Goal: Information Seeking & Learning: Learn about a topic

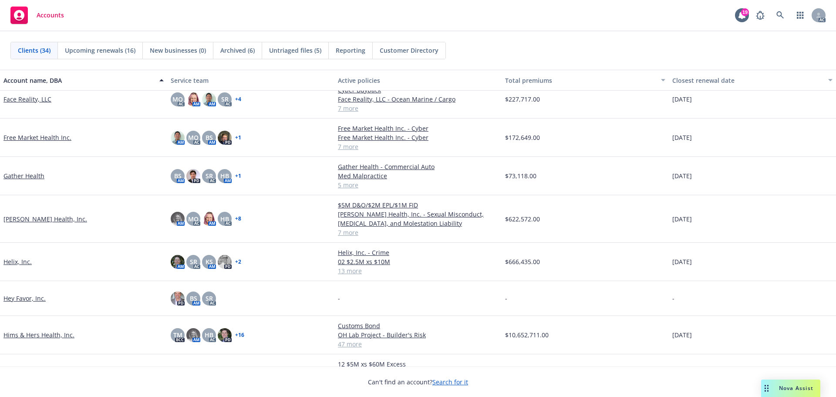
scroll to position [392, 0]
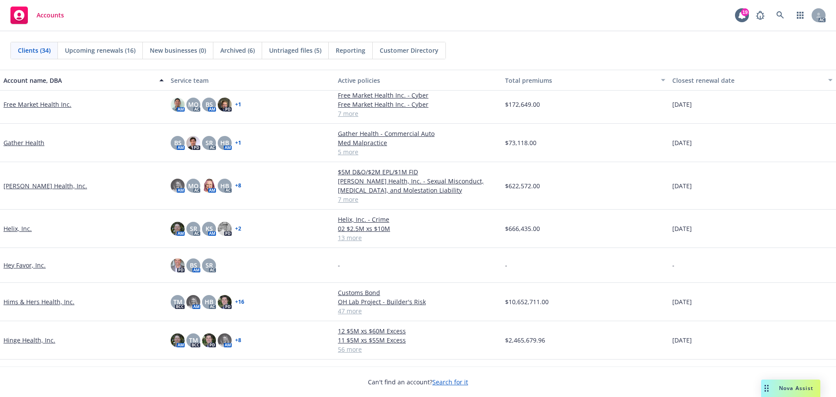
click at [17, 184] on link "Hazel Health, Inc." at bounding box center [45, 185] width 84 height 9
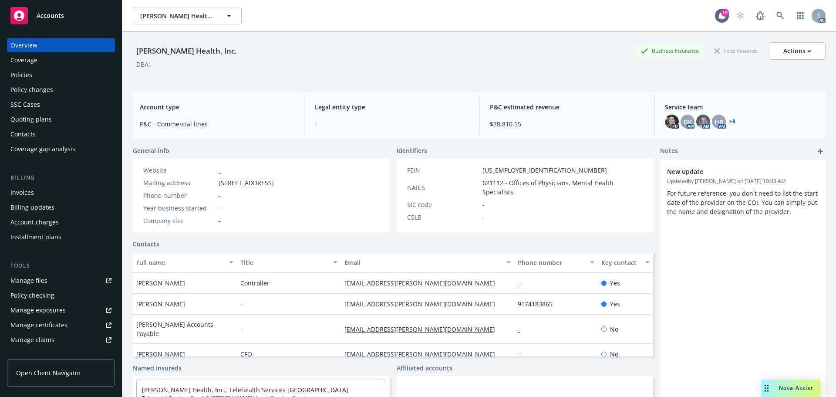
click at [24, 74] on div "Policies" at bounding box center [21, 75] width 22 height 14
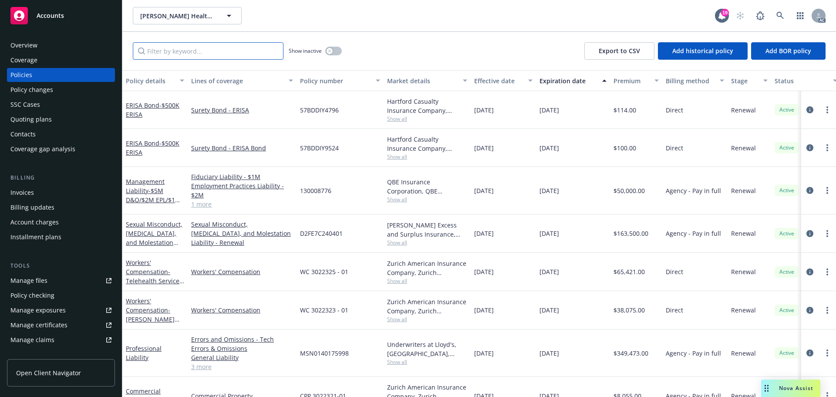
click at [164, 47] on input "Filter by keyword..." at bounding box center [208, 50] width 151 height 17
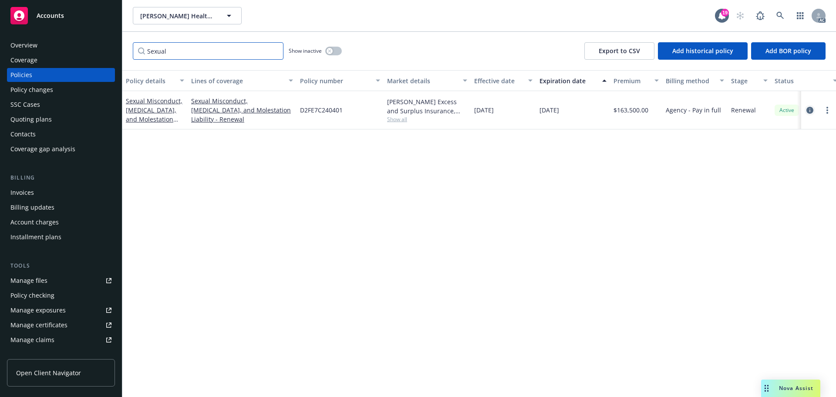
type input "Sexual"
click at [814, 108] on link "circleInformation" at bounding box center [810, 110] width 10 height 10
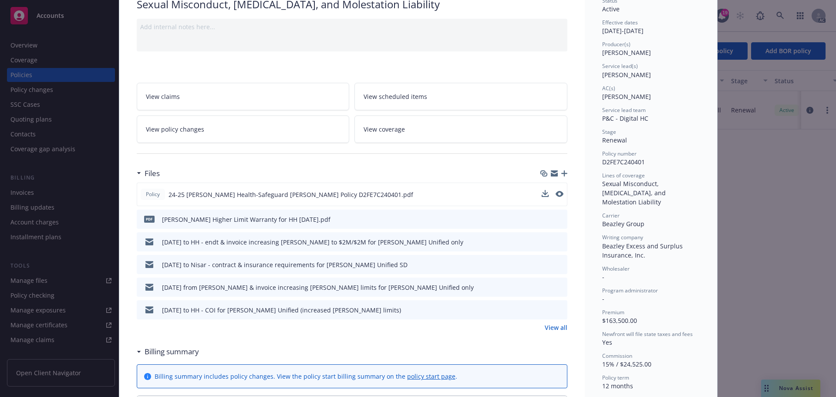
scroll to position [87, 0]
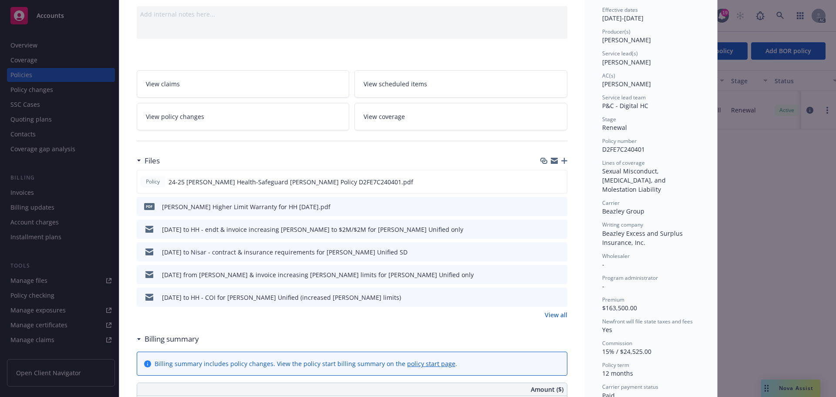
click at [554, 315] on link "View all" at bounding box center [556, 314] width 23 height 9
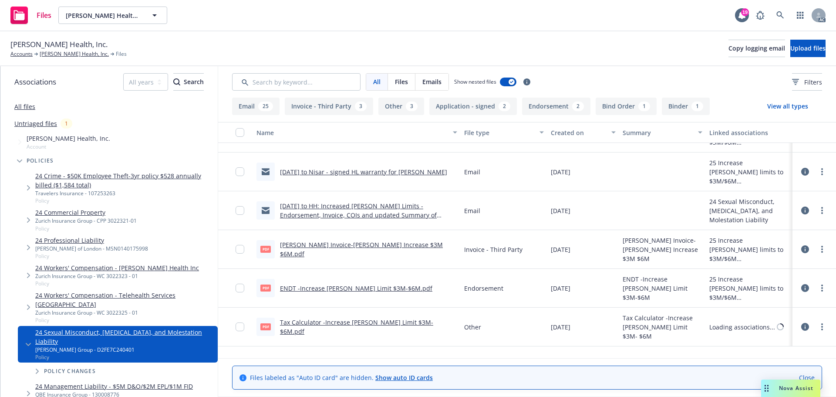
scroll to position [653, 0]
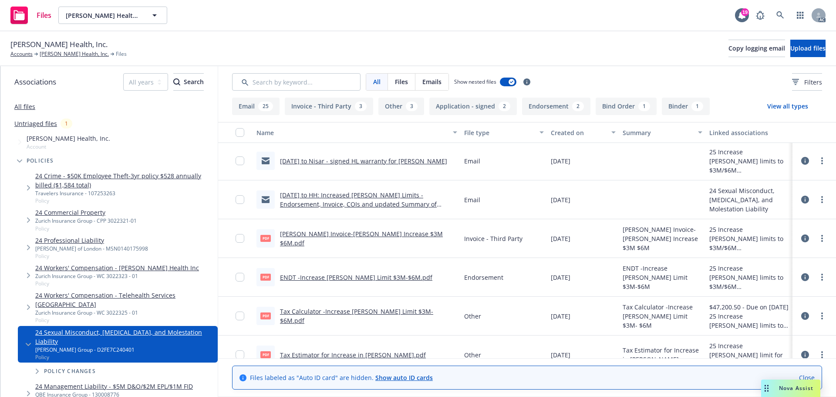
click at [332, 277] on link "ENDT -Increase [PERSON_NAME] Limit $3M-$6M.pdf" at bounding box center [356, 277] width 152 height 8
click at [60, 54] on link "[PERSON_NAME] Health, Inc." at bounding box center [74, 54] width 69 height 8
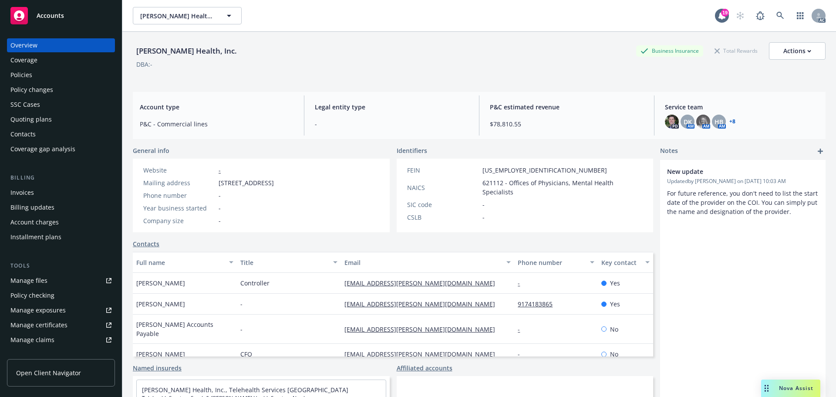
click at [21, 190] on div "Invoices" at bounding box center [22, 193] width 24 height 14
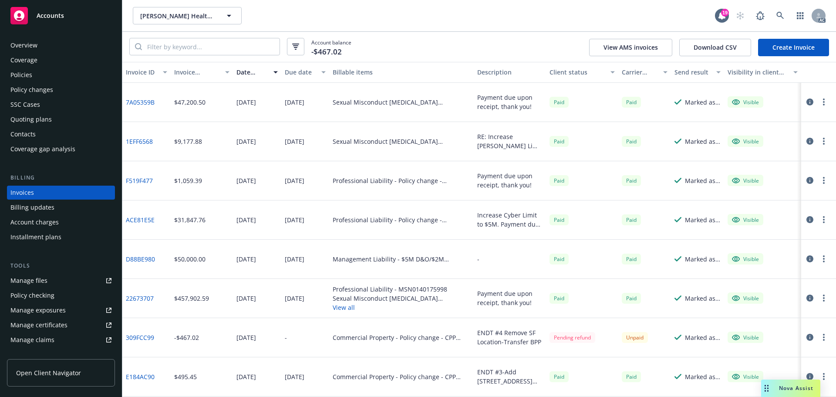
click at [449, 98] on div "Sexual Misconduct Physical Abuse Molestation Liability - Policy change - D2FE7C…" at bounding box center [402, 102] width 138 height 9
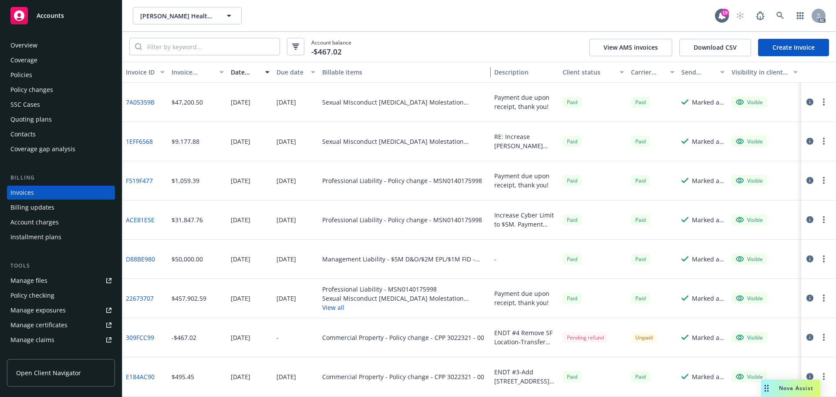
drag, startPoint x: 470, startPoint y: 75, endPoint x: 504, endPoint y: 95, distance: 38.9
click at [504, 95] on div "Invoice ID Invoice amount Date issued Due date Billable items Description Clien…" at bounding box center [479, 229] width 714 height 335
click at [47, 86] on div "Policy changes" at bounding box center [31, 90] width 43 height 14
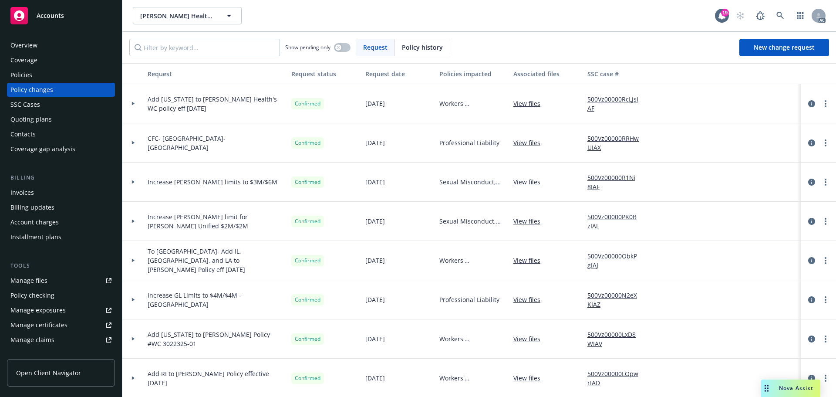
click at [48, 17] on span "Accounts" at bounding box center [50, 15] width 27 height 7
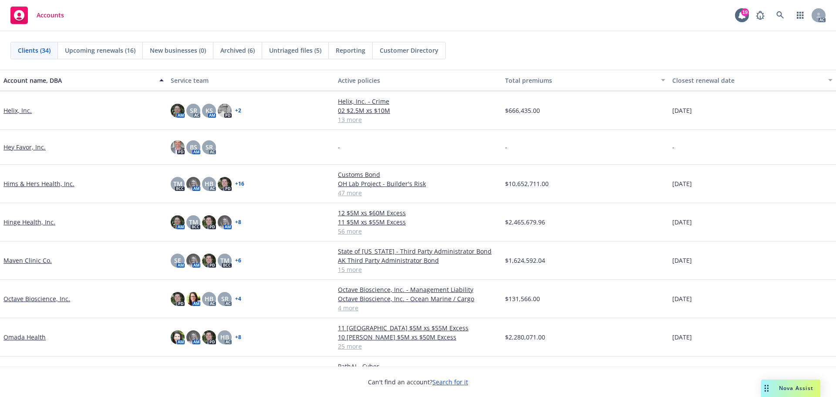
scroll to position [523, 0]
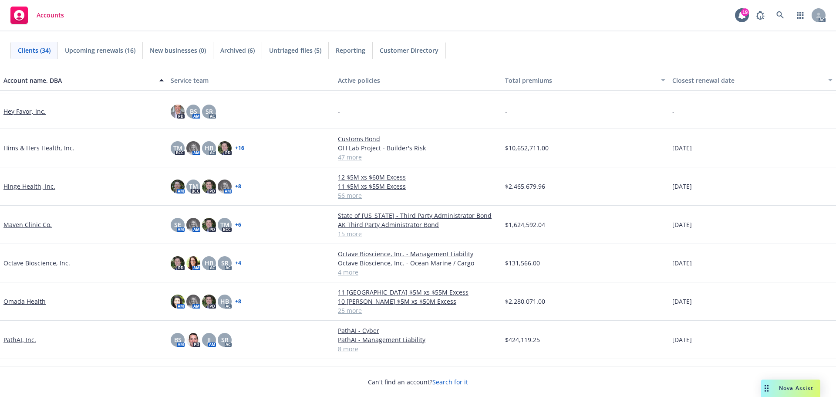
click at [32, 229] on link "Maven Clinic Co." at bounding box center [27, 224] width 48 height 9
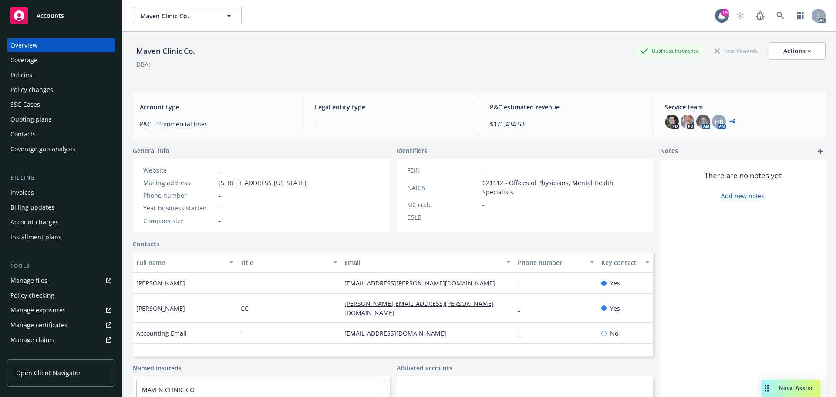
click at [45, 279] on div "Manage files" at bounding box center [28, 281] width 37 height 14
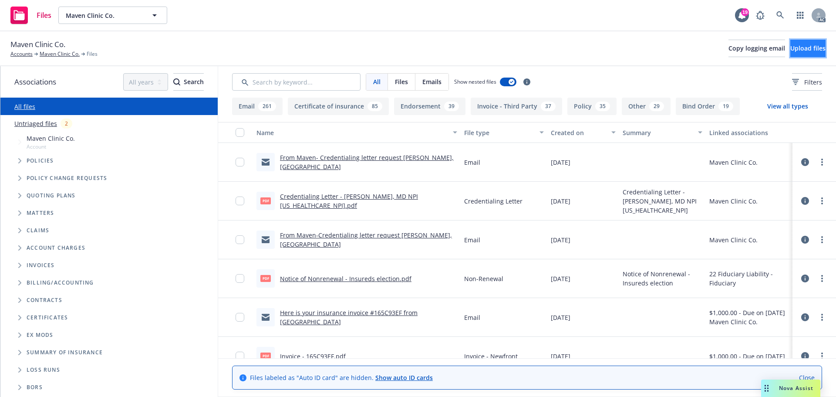
click at [796, 48] on span "Upload files" at bounding box center [808, 48] width 35 height 8
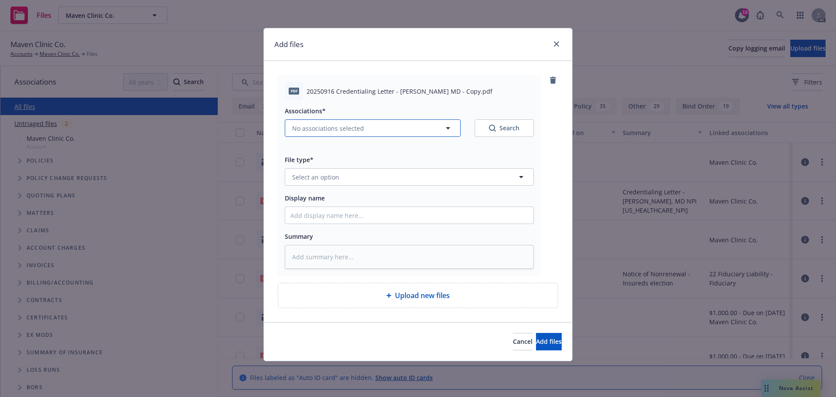
click at [442, 126] on button "No associations selected" at bounding box center [373, 127] width 176 height 17
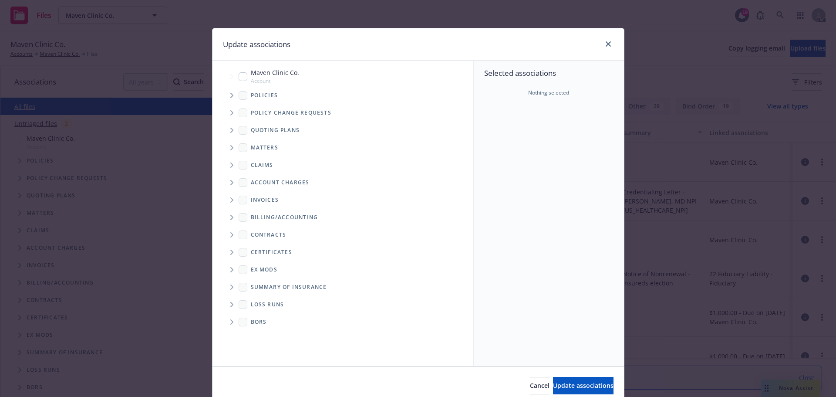
type textarea "x"
click at [241, 75] on input "Tree Example" at bounding box center [243, 76] width 9 height 9
checkbox input "true"
click at [554, 379] on button "Update associations" at bounding box center [583, 385] width 61 height 17
type textarea "x"
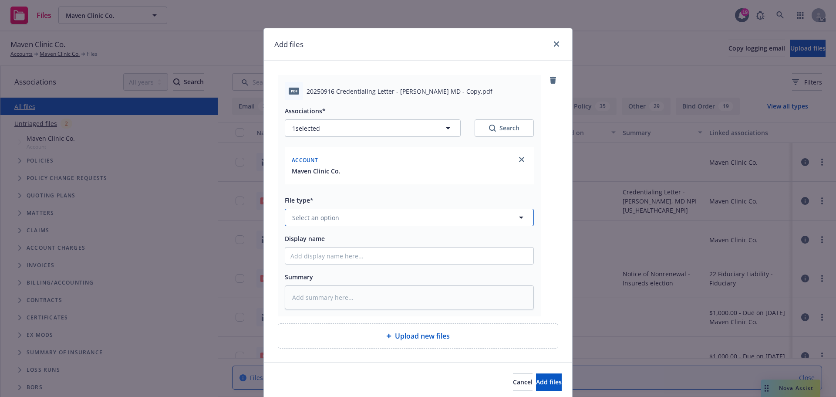
click at [308, 215] on span "Select an option" at bounding box center [315, 217] width 47 height 9
type input "cred"
click at [323, 244] on span "Credentialing Letter" at bounding box center [324, 241] width 60 height 9
drag, startPoint x: 332, startPoint y: 91, endPoint x: 452, endPoint y: 88, distance: 120.3
click at [452, 88] on span "20250916 Credentialing Letter - Lindsay Maggio MD - Copy.pdf" at bounding box center [400, 91] width 186 height 9
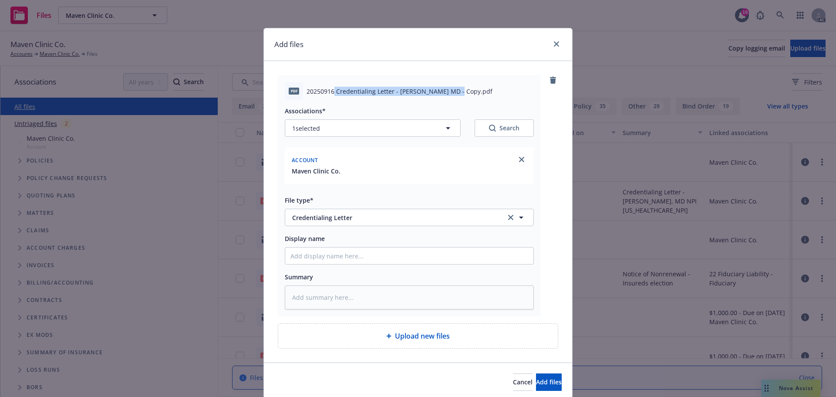
copy span "Credentialing Letter - Lindsay Maggio MD"
click at [318, 256] on input "Display name" at bounding box center [409, 255] width 248 height 17
paste input "Credentialing Letter - Lindsay Maggio MD"
type textarea "x"
type input "Credentialing Letter - Lindsay Maggio MD"
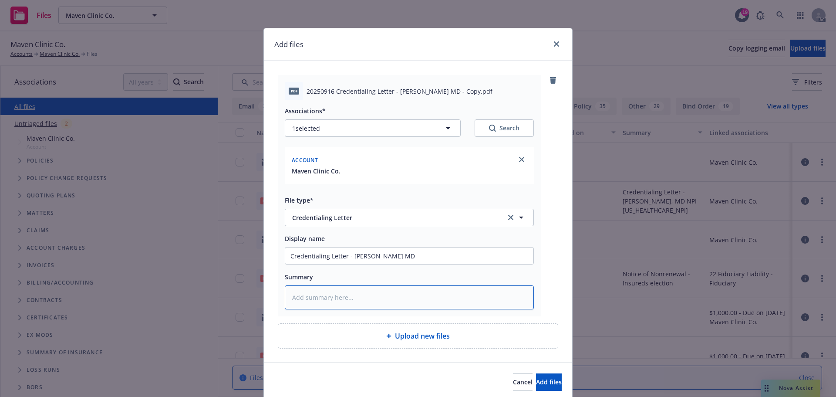
click at [316, 295] on textarea at bounding box center [409, 297] width 249 height 24
paste textarea "Credentialing Letter - Lindsay Maggio MD"
type textarea "x"
type textarea "Credentialing Letter - Lindsay Maggio MD"
click at [536, 381] on span "Add files" at bounding box center [549, 382] width 26 height 8
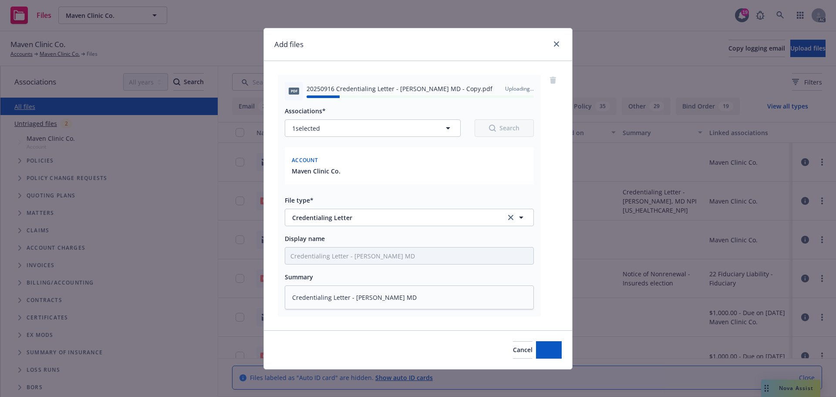
type textarea "x"
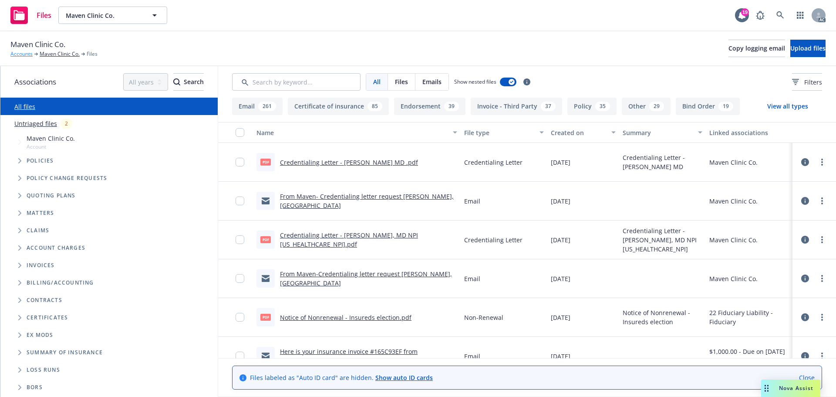
click at [28, 53] on link "Accounts" at bounding box center [21, 54] width 22 height 8
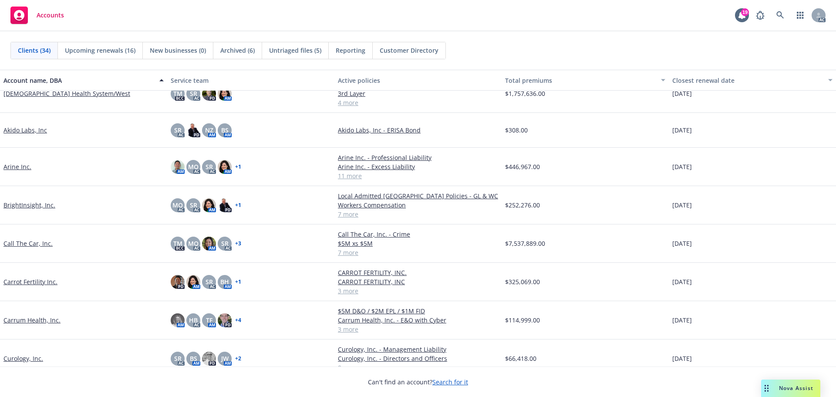
scroll to position [87, 0]
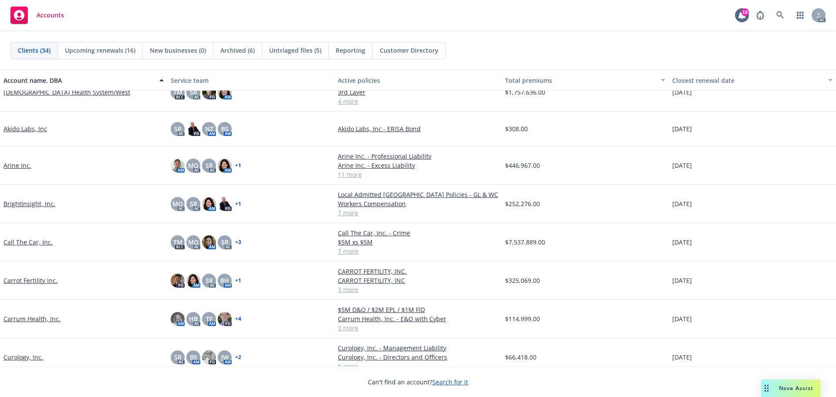
click at [30, 241] on link "Call The Car, Inc." at bounding box center [27, 241] width 49 height 9
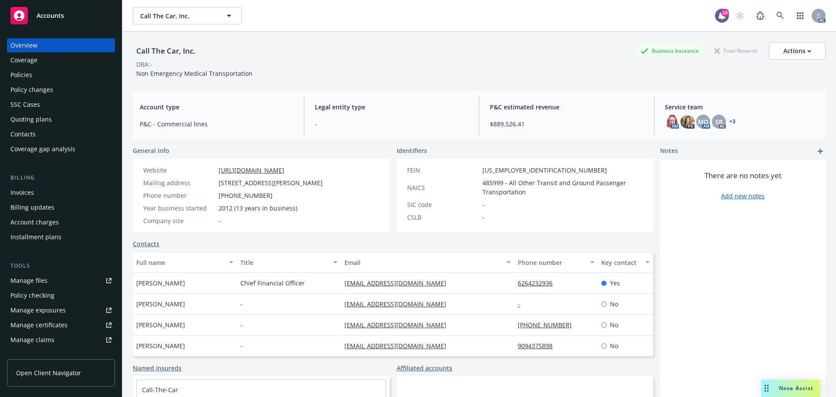
click at [39, 92] on div "Policy changes" at bounding box center [31, 90] width 43 height 14
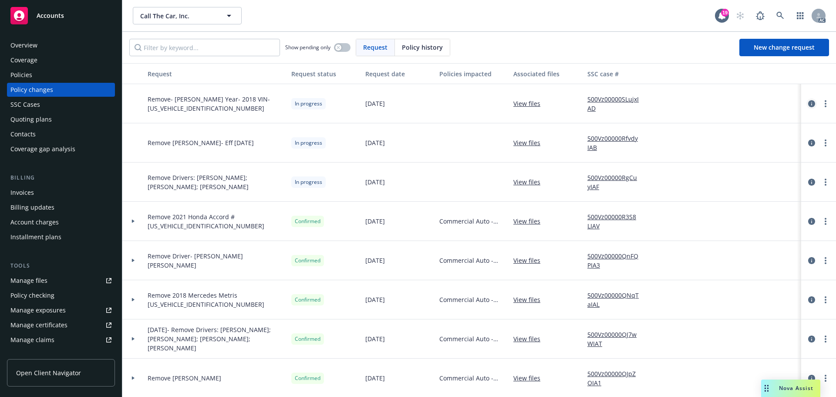
click at [808, 101] on icon "circleInformation" at bounding box center [811, 103] width 7 height 7
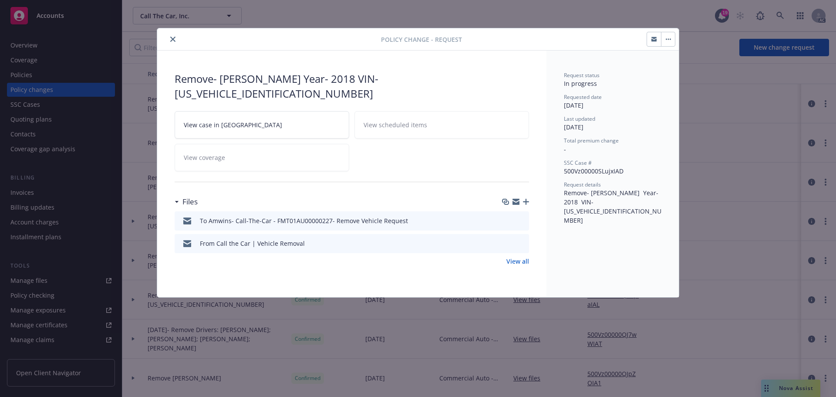
click at [516, 199] on icon "button" at bounding box center [516, 200] width 7 height 3
click at [175, 38] on icon "close" at bounding box center [172, 39] width 5 height 5
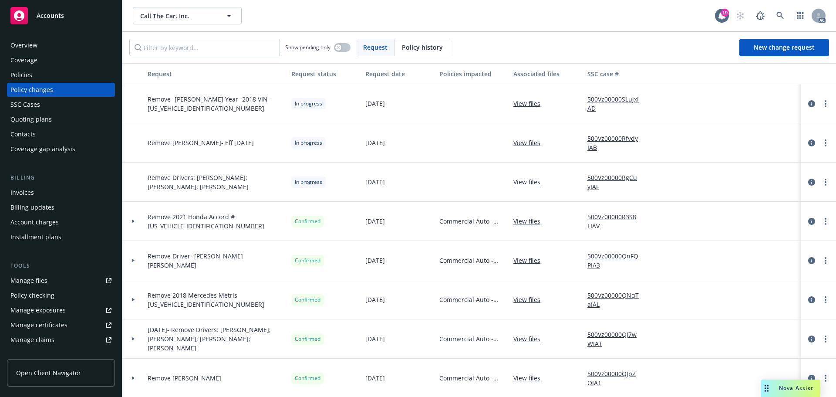
click at [51, 17] on span "Accounts" at bounding box center [50, 15] width 27 height 7
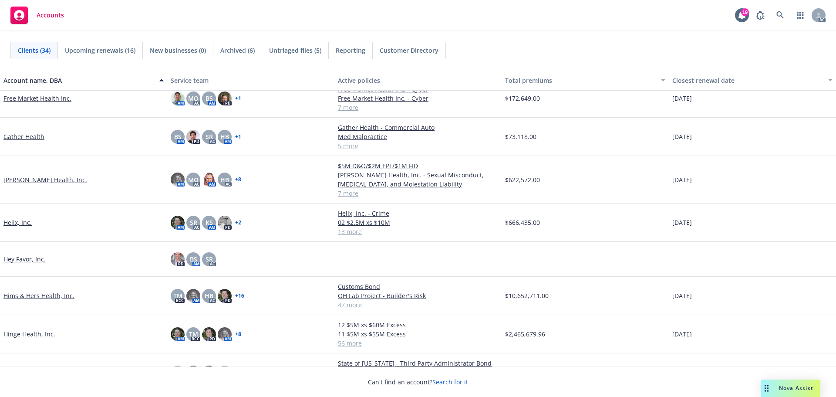
scroll to position [436, 0]
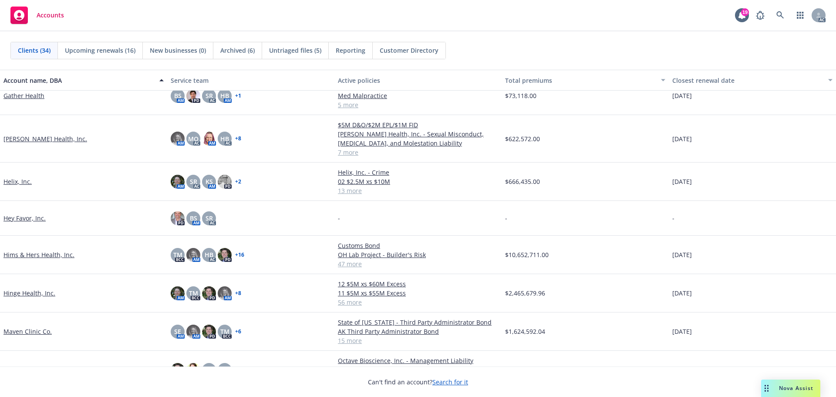
click at [49, 254] on link "Hims & Hers Health, Inc." at bounding box center [38, 254] width 71 height 9
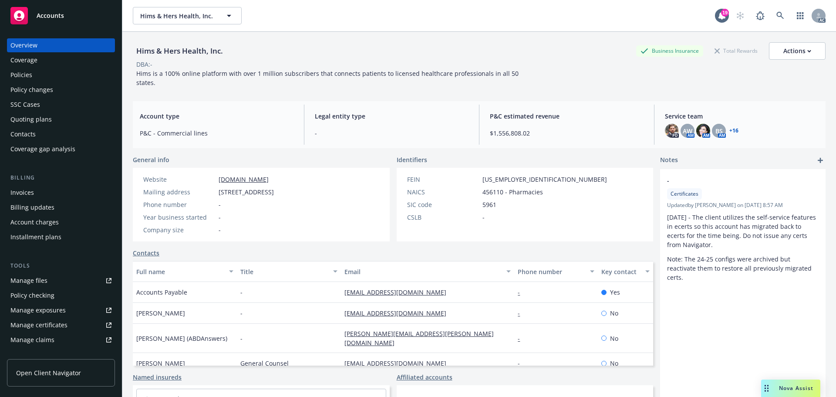
click at [20, 76] on div "Policies" at bounding box center [21, 75] width 22 height 14
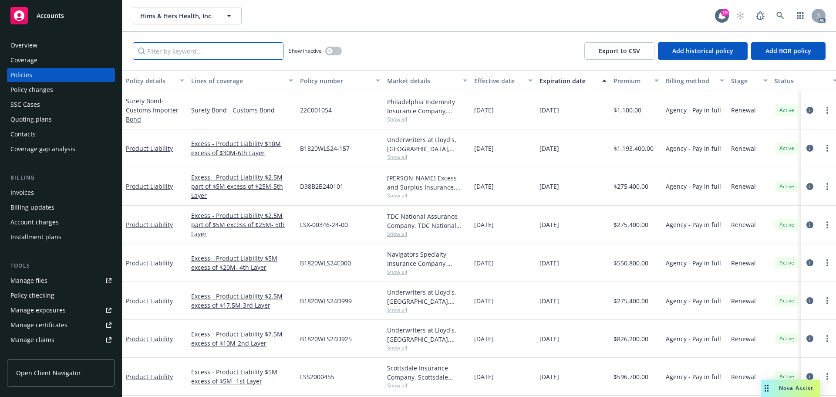
click at [200, 47] on input "Filter by keyword..." at bounding box center [208, 50] width 151 height 17
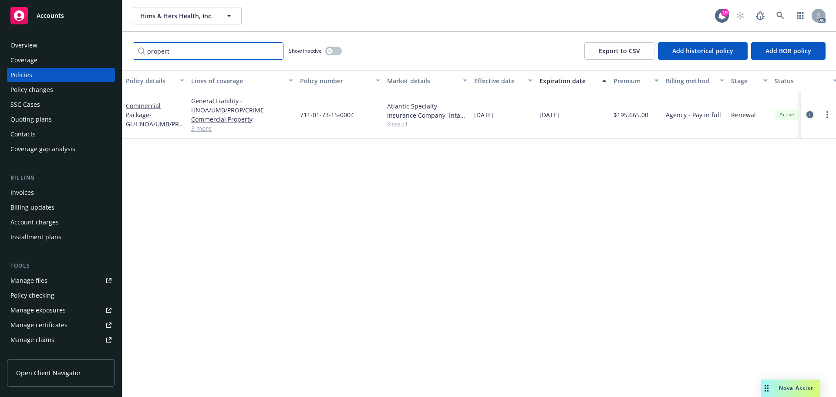
type input "propert"
click at [811, 115] on icon "circleInformation" at bounding box center [810, 114] width 7 height 7
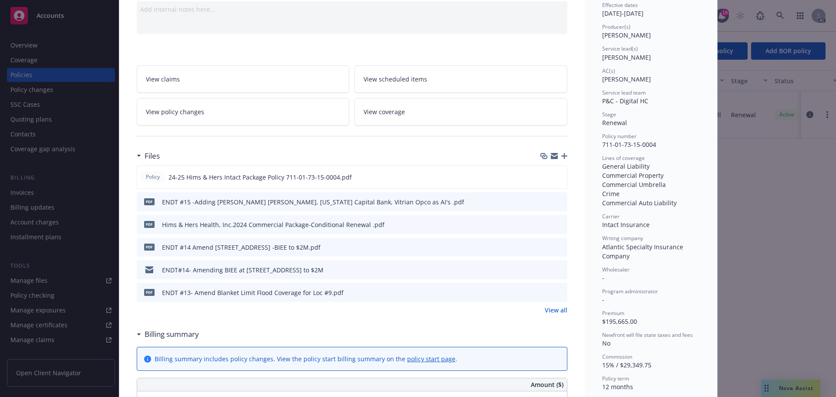
scroll to position [131, 0]
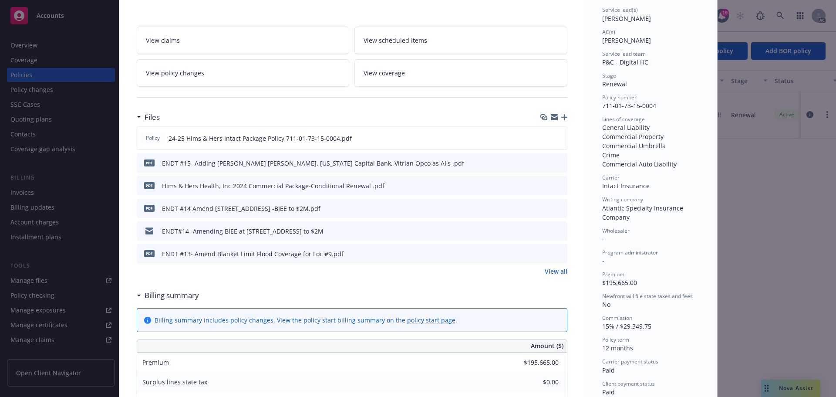
click at [555, 274] on link "View all" at bounding box center [556, 271] width 23 height 9
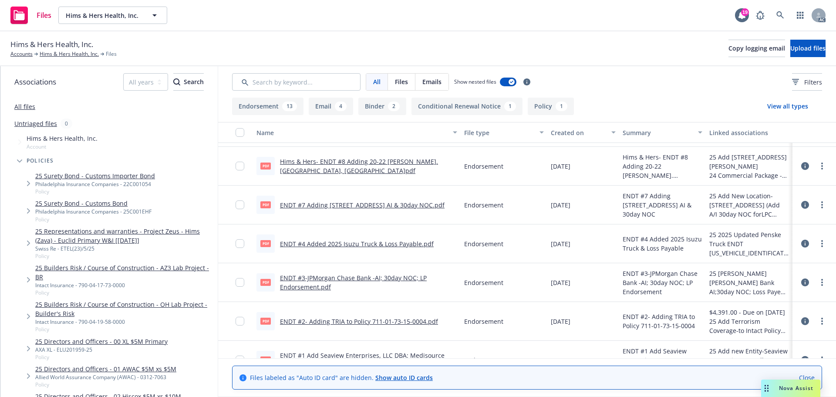
scroll to position [375, 0]
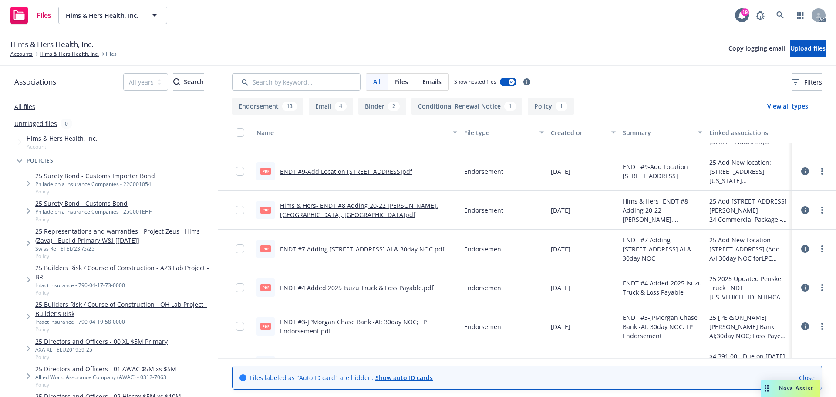
click at [314, 246] on link "ENDT #7 Adding [STREET_ADDRESS] AI & 30day NOC.pdf" at bounding box center [362, 249] width 165 height 8
click at [412, 205] on link "Hims & Hers- ENDT #8 Adding 20-22 [PERSON_NAME]. [GEOGRAPHIC_DATA], [GEOGRAPHIC…" at bounding box center [359, 209] width 158 height 17
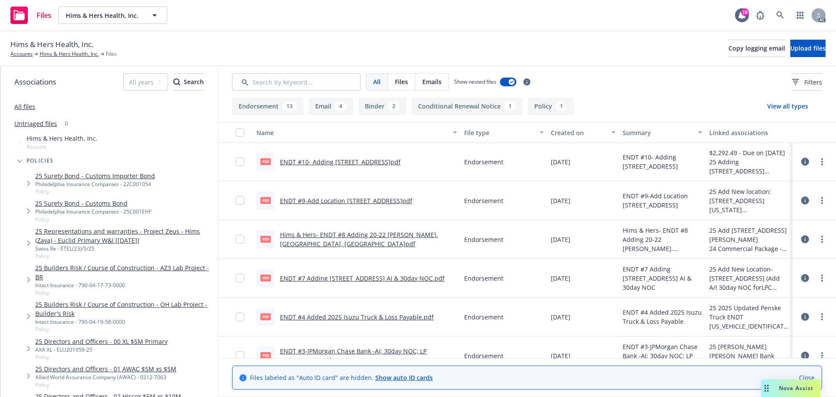
scroll to position [331, 0]
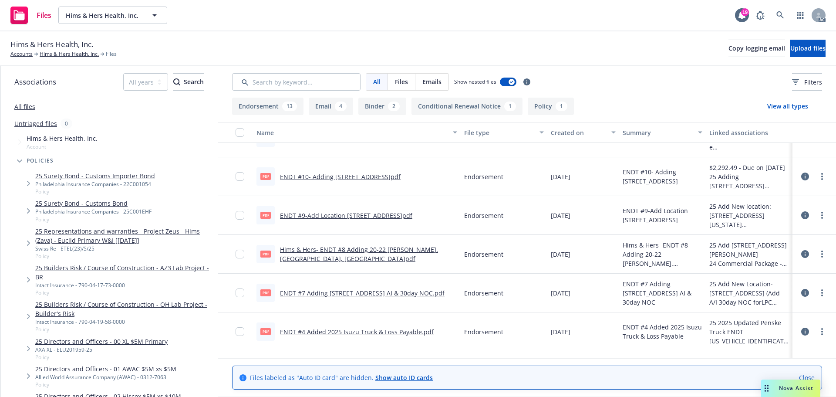
click at [361, 214] on link "ENDT #9-Add Location [STREET_ADDRESS]pdf" at bounding box center [346, 215] width 132 height 8
click at [383, 176] on link "ENDT #10- Adding [STREET_ADDRESS]pdf" at bounding box center [340, 176] width 121 height 8
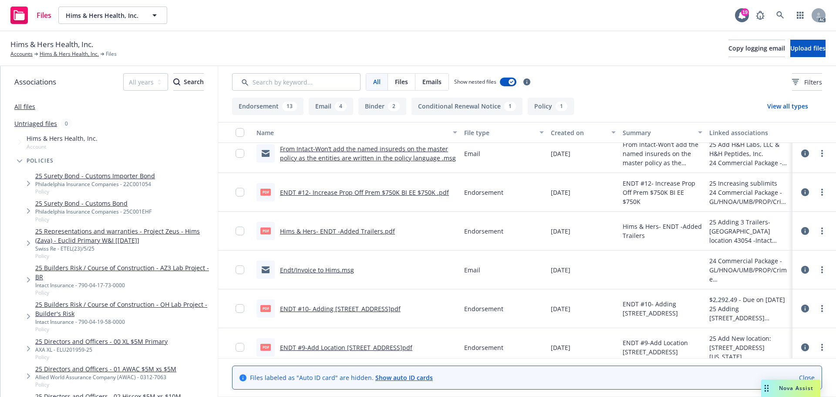
scroll to position [157, 0]
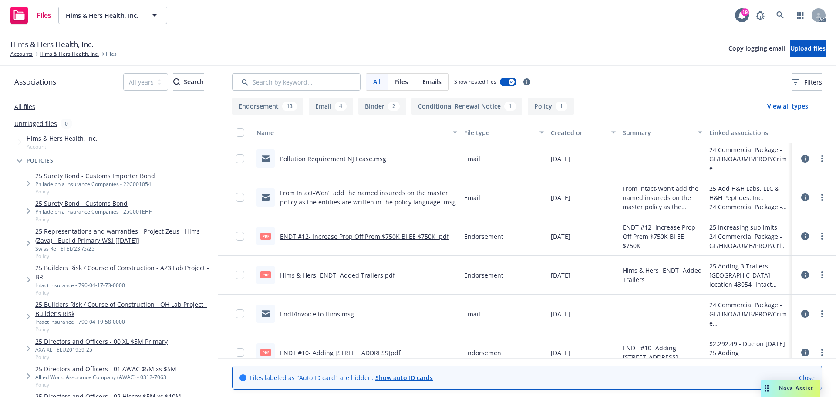
click at [382, 236] on link "ENDT #12- Increase Prop Off Prem $750K BI EE $750K .pdf" at bounding box center [364, 236] width 169 height 8
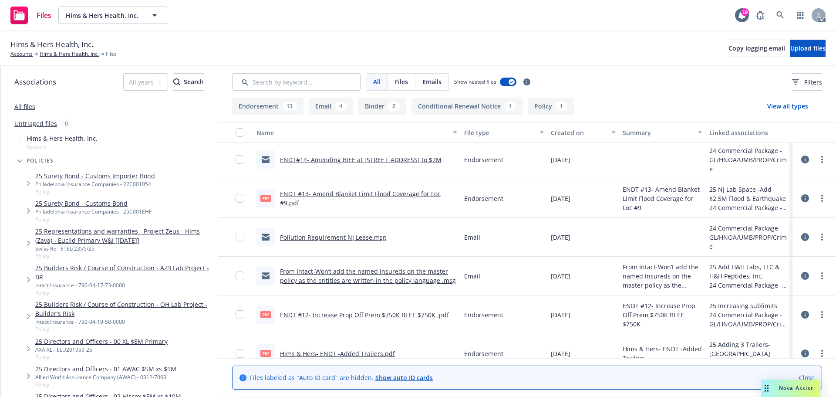
scroll to position [70, 0]
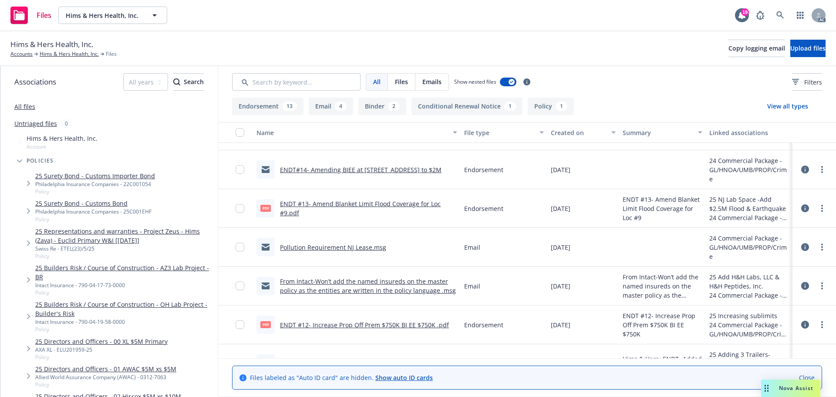
click at [414, 204] on link "ENDT #13- Amend Blanket Limit Flood Coverage for Loc #9.pdf" at bounding box center [360, 207] width 161 height 17
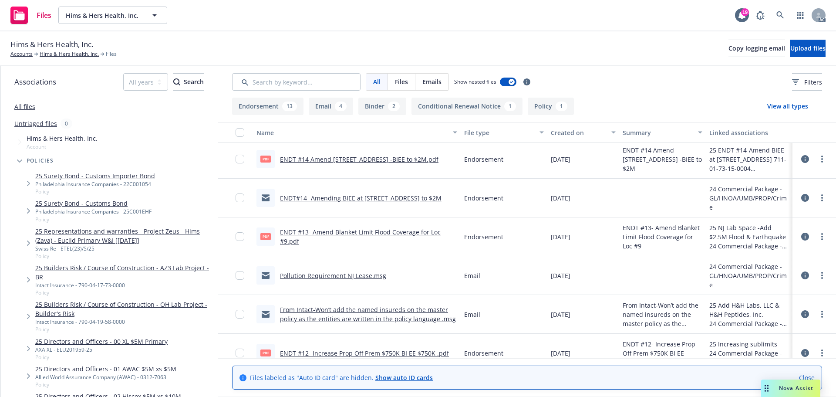
scroll to position [27, 0]
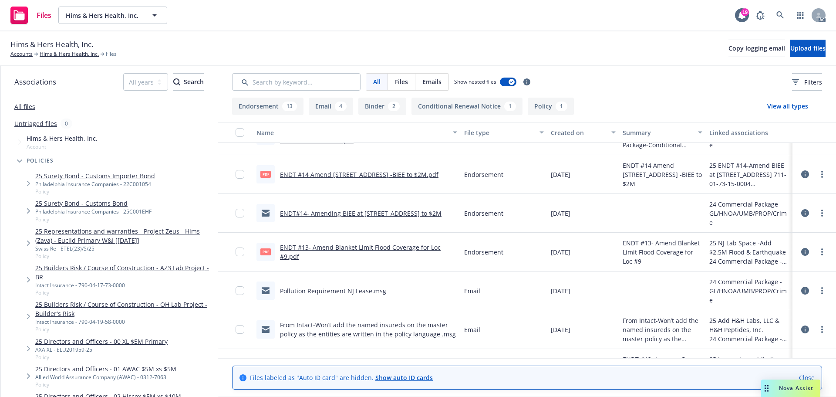
click at [351, 213] on link "ENDT#14- Amending BIEE at [STREET_ADDRESS] to $2M" at bounding box center [361, 213] width 162 height 8
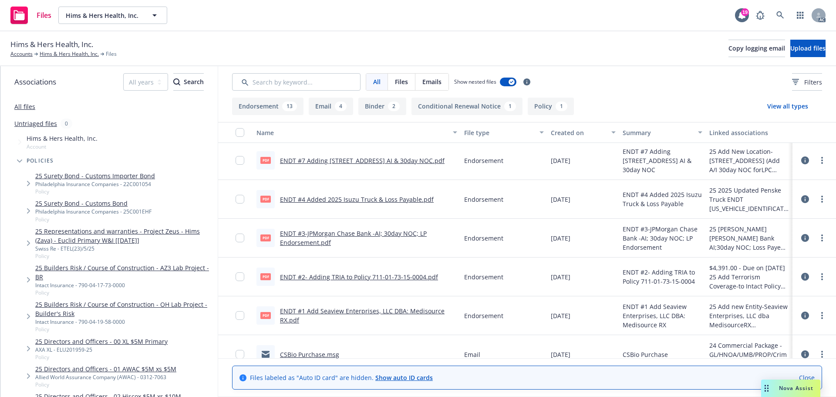
scroll to position [419, 0]
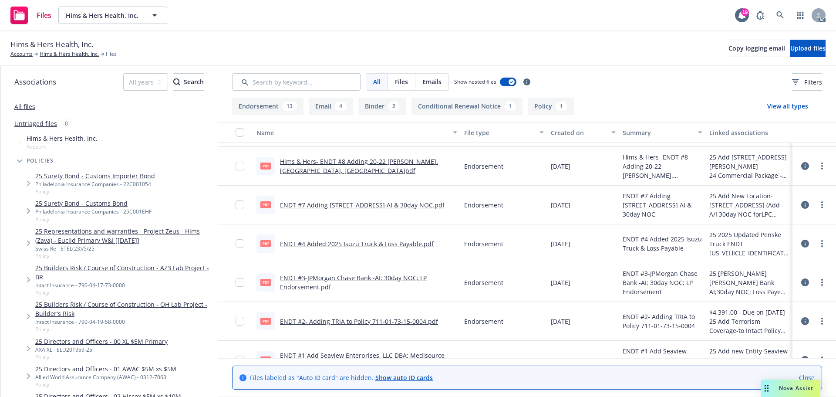
click at [321, 204] on link "ENDT #7 Adding [STREET_ADDRESS] AI & 30day NOC.pdf" at bounding box center [362, 205] width 165 height 8
